Goal: Find specific page/section: Find specific page/section

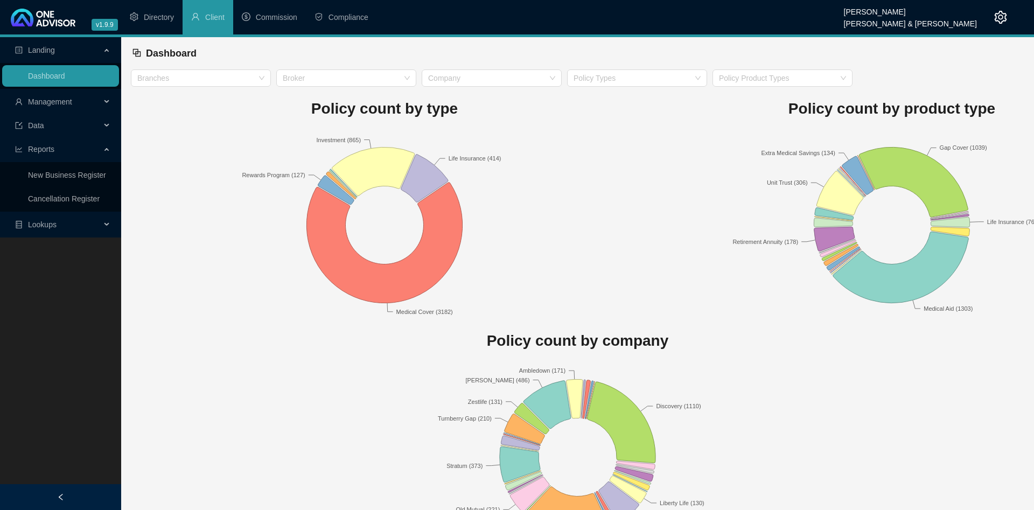
click at [79, 103] on span "Management" at bounding box center [58, 102] width 86 height 22
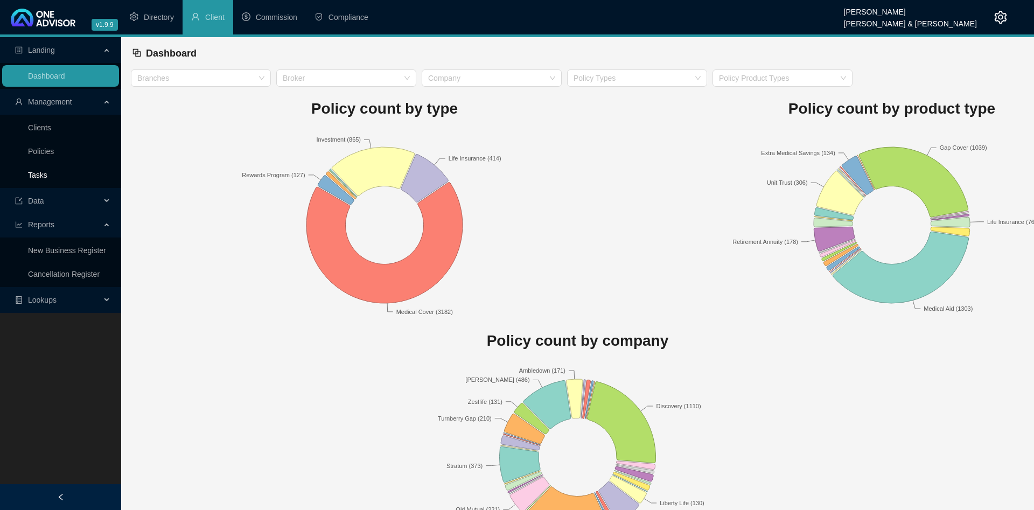
click at [47, 173] on link "Tasks" at bounding box center [37, 175] width 19 height 9
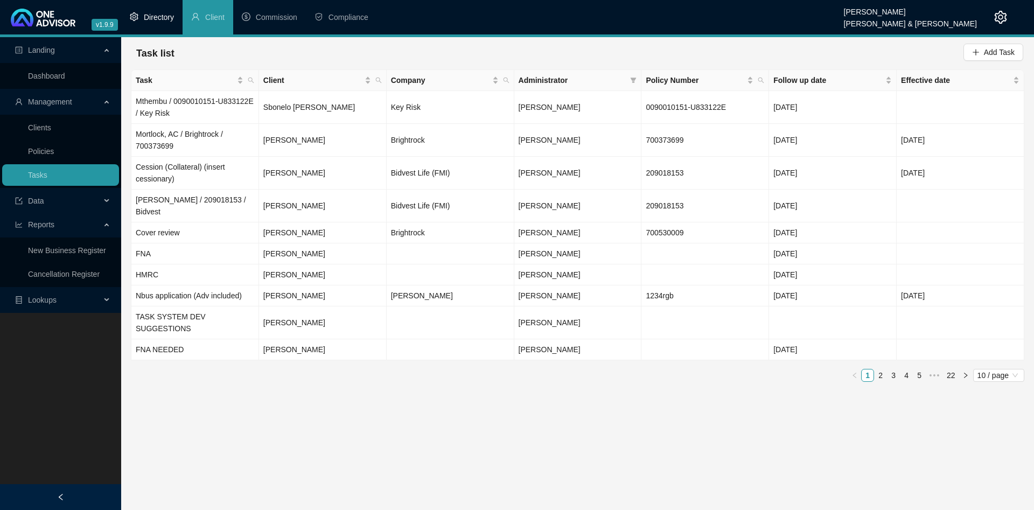
click at [145, 12] on li "Directory" at bounding box center [151, 17] width 61 height 34
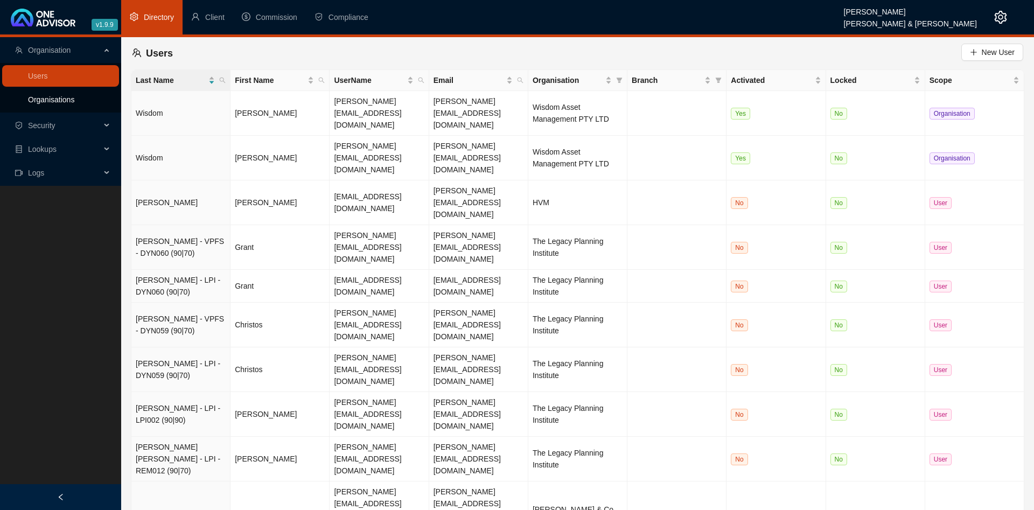
click at [62, 95] on link "Organisations" at bounding box center [51, 99] width 46 height 9
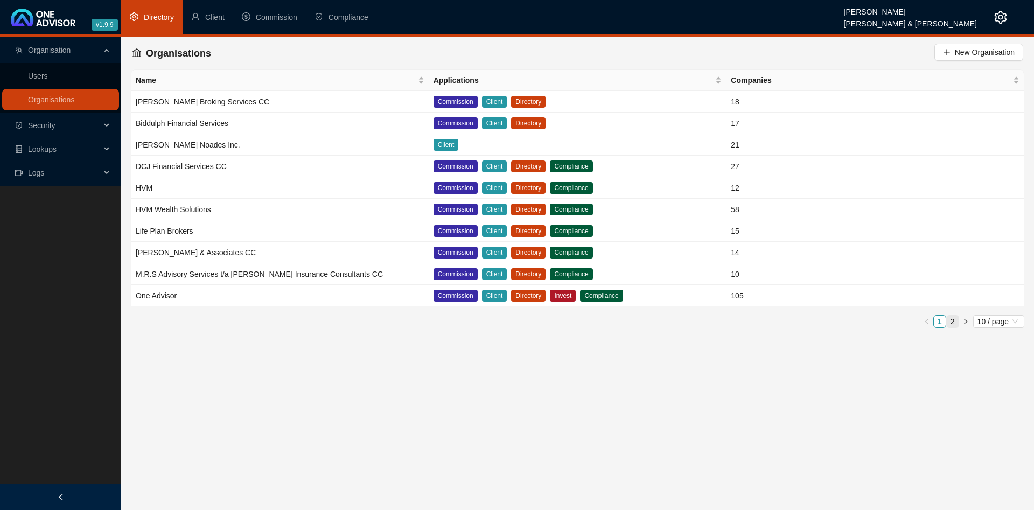
click at [954, 321] on link "2" at bounding box center [953, 322] width 12 height 12
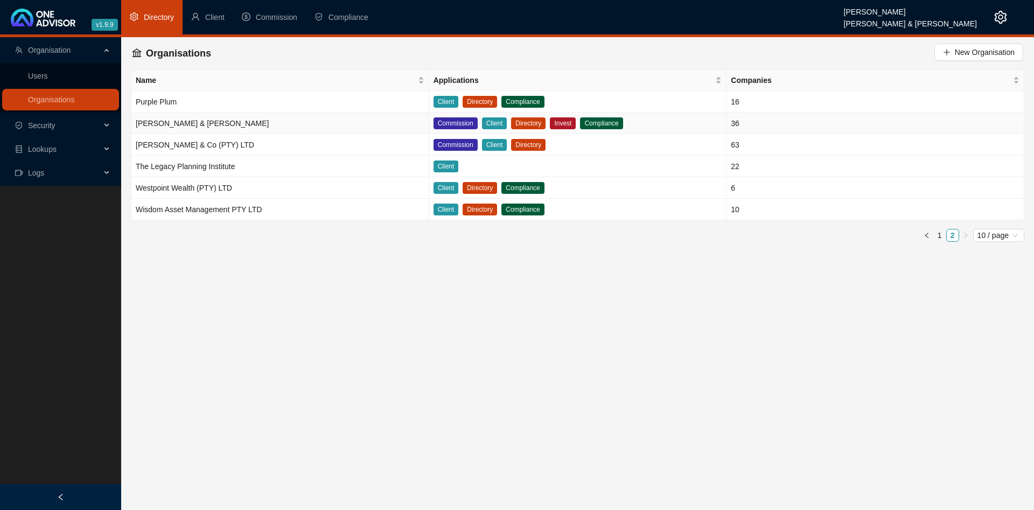
click at [252, 123] on td "[PERSON_NAME] & [PERSON_NAME]" at bounding box center [280, 124] width 298 height 22
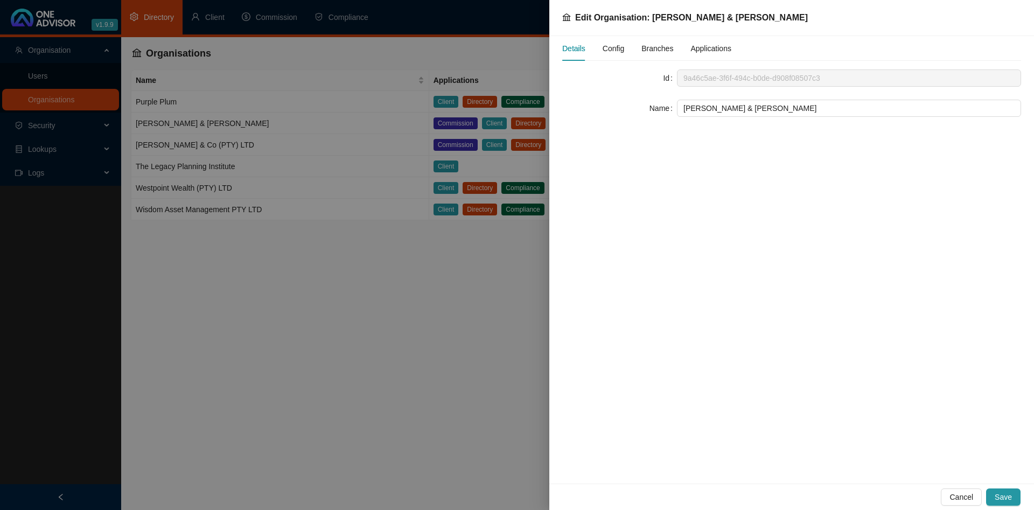
click at [615, 48] on span "Config" at bounding box center [614, 49] width 22 height 8
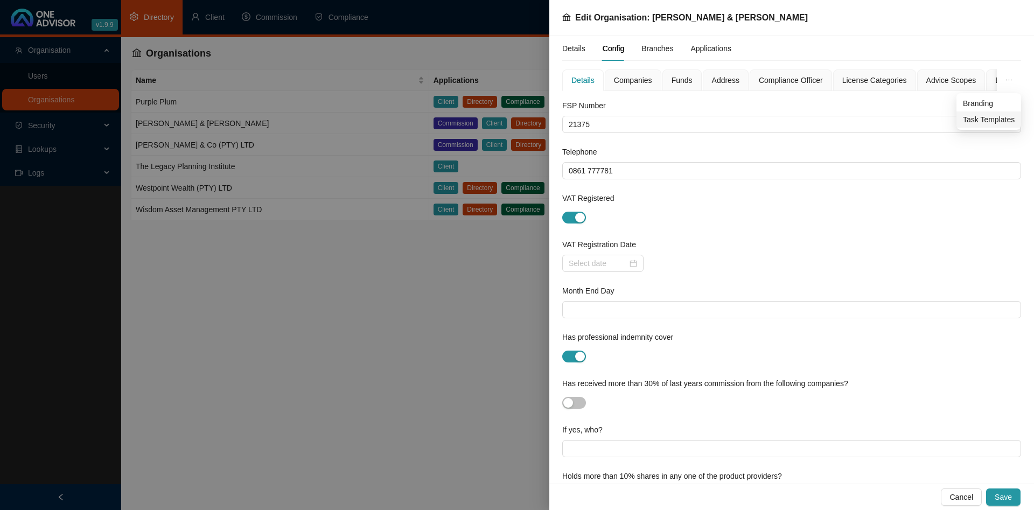
click at [991, 116] on span "Task Templates" at bounding box center [989, 120] width 52 height 12
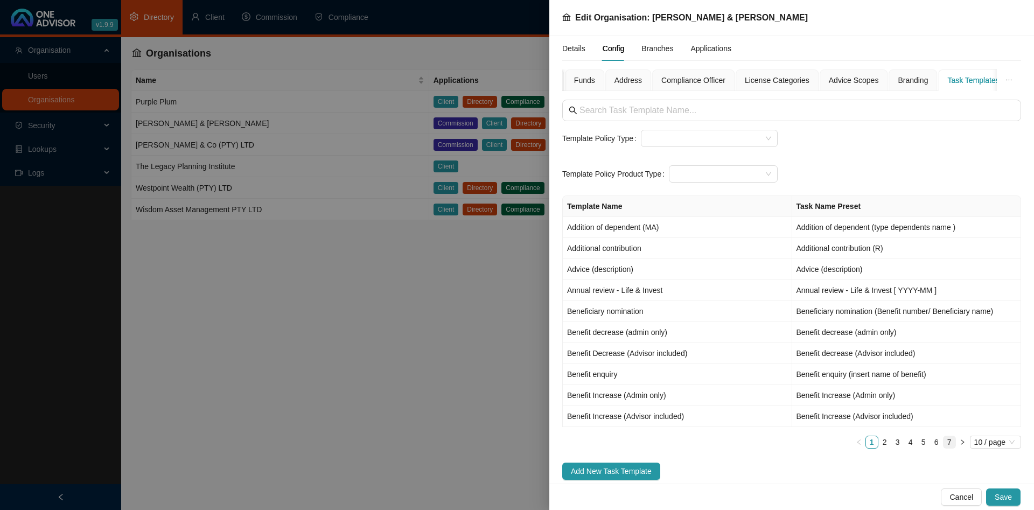
click at [952, 442] on link "7" at bounding box center [950, 442] width 12 height 12
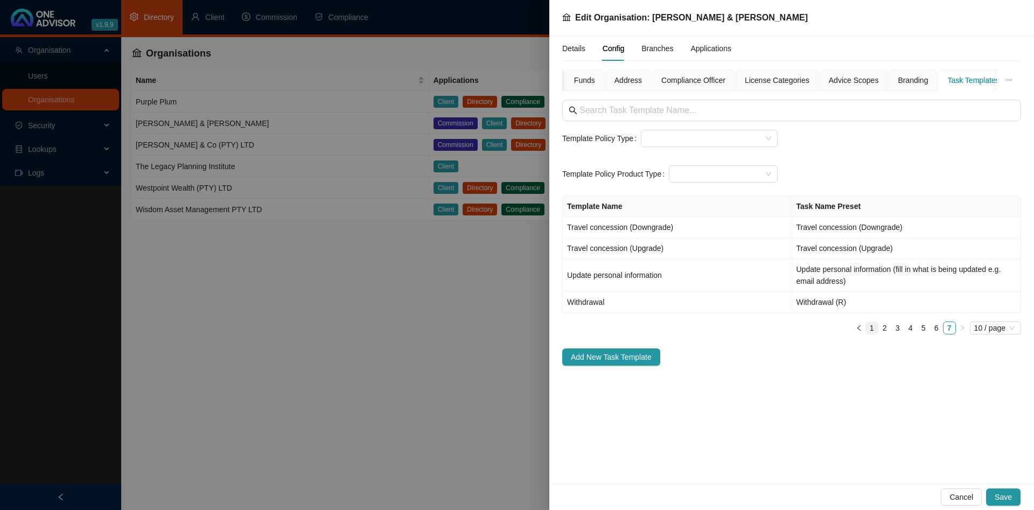
click at [875, 329] on link "1" at bounding box center [872, 328] width 12 height 12
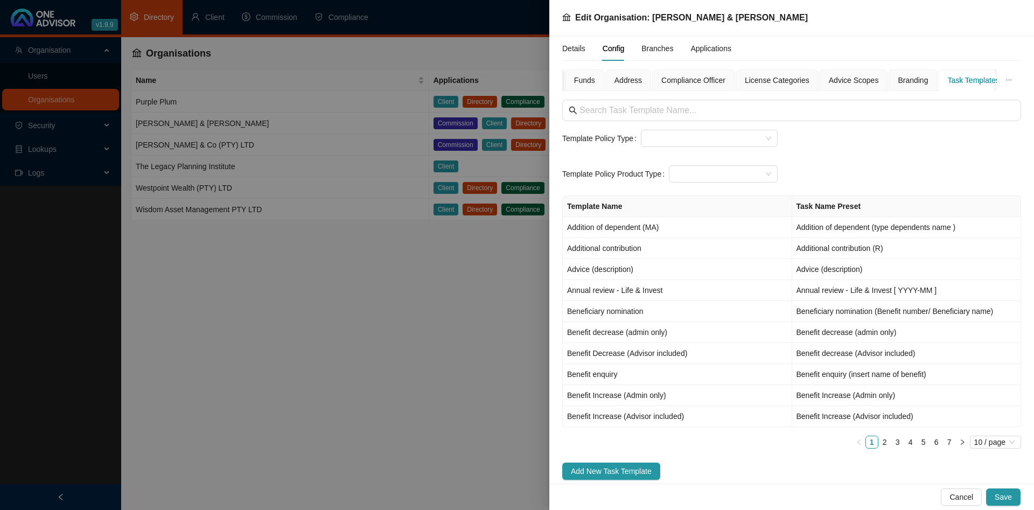
click at [405, 316] on div at bounding box center [517, 255] width 1034 height 510
